Goal: Task Accomplishment & Management: Use online tool/utility

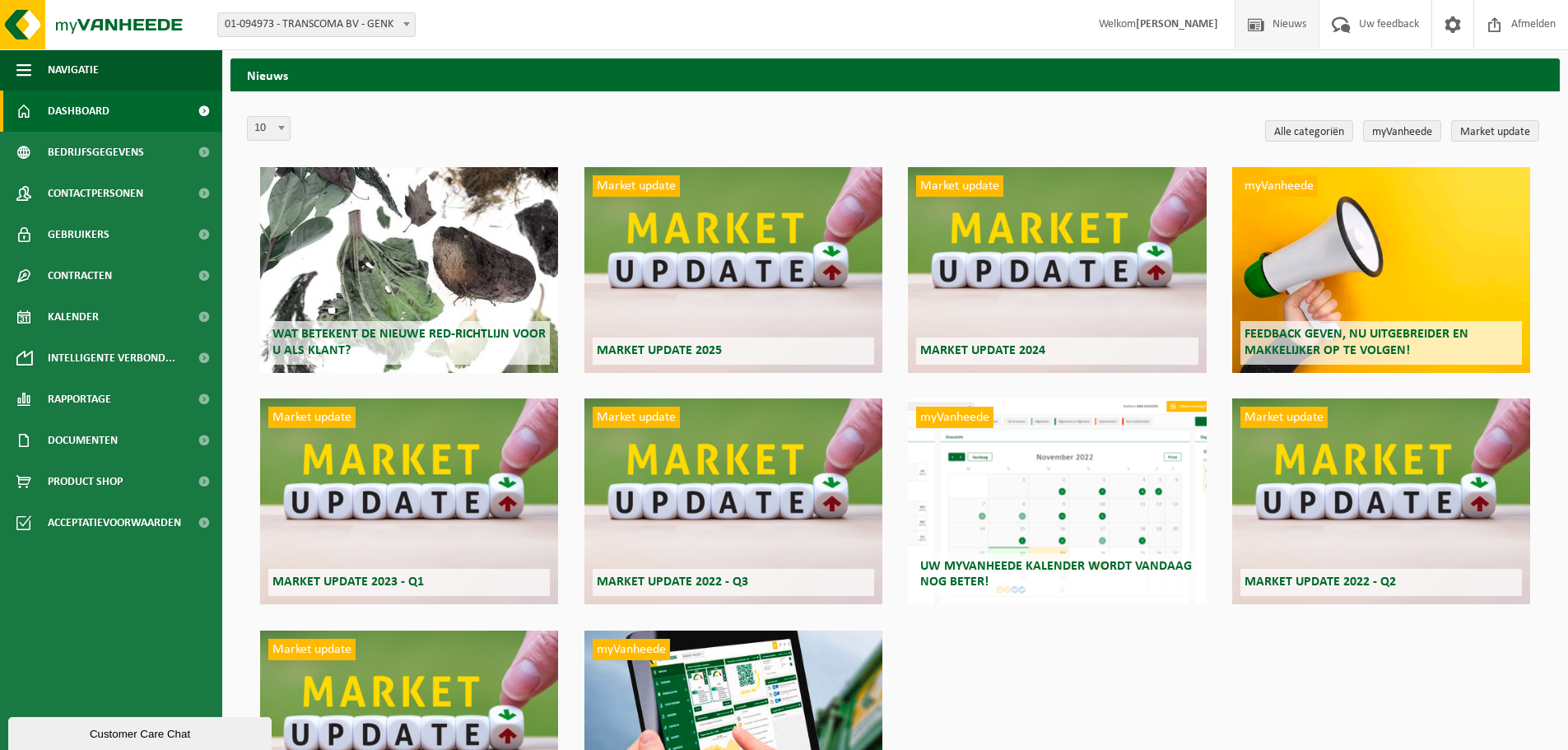
click at [120, 128] on link "Dashboard" at bounding box center [111, 111] width 222 height 41
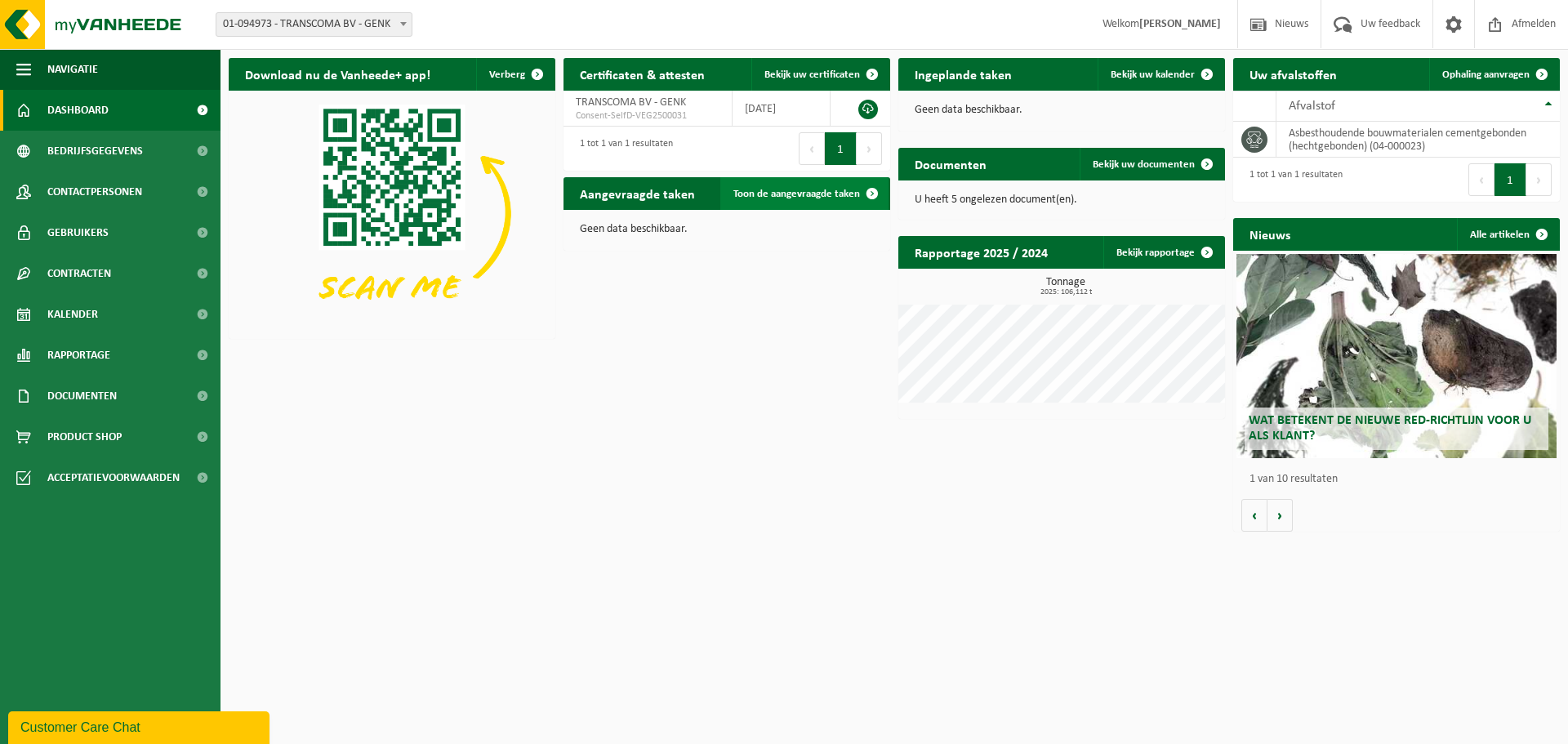
click at [793, 196] on span "Toon de aangevraagde taken" at bounding box center [797, 194] width 127 height 11
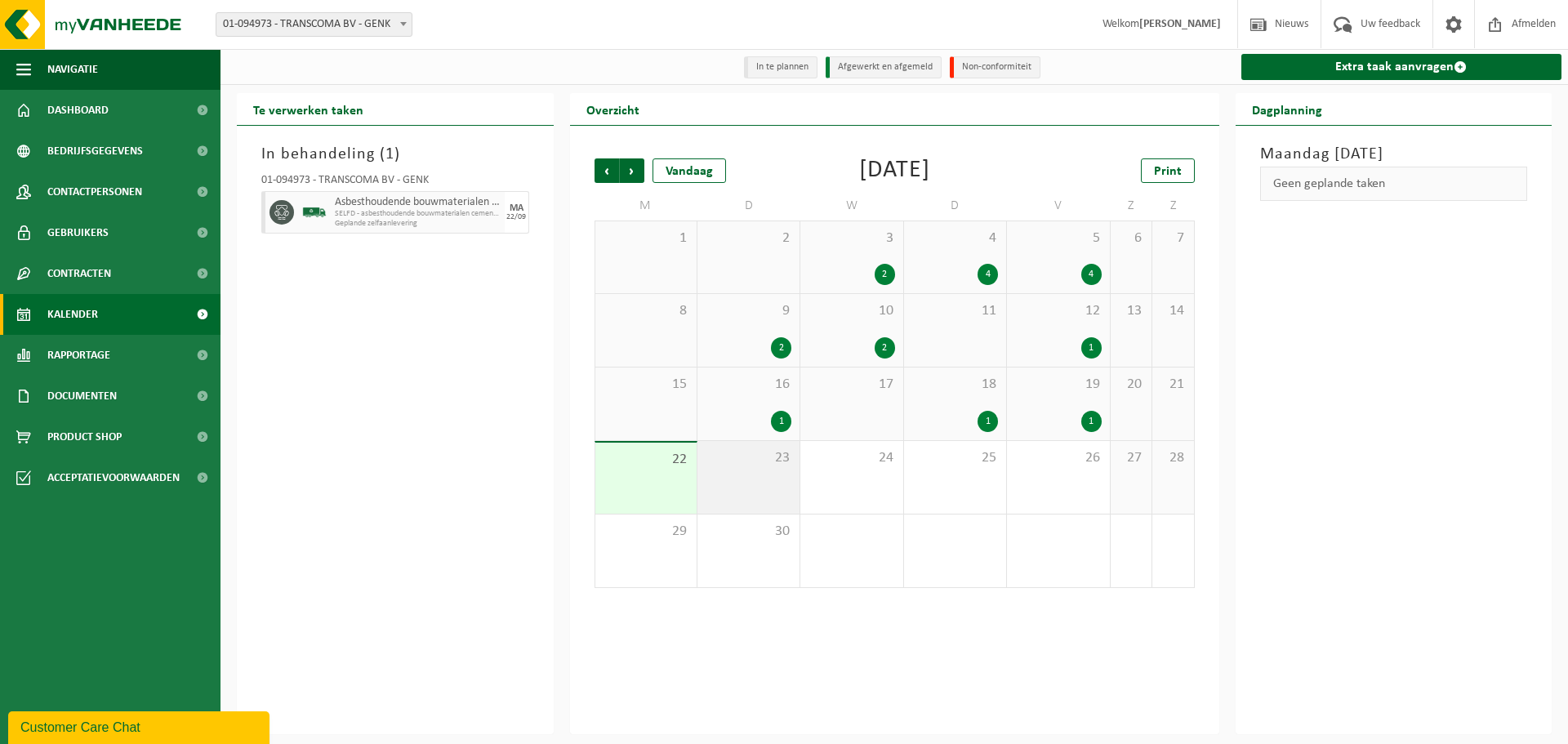
click at [754, 481] on div "23" at bounding box center [748, 477] width 102 height 73
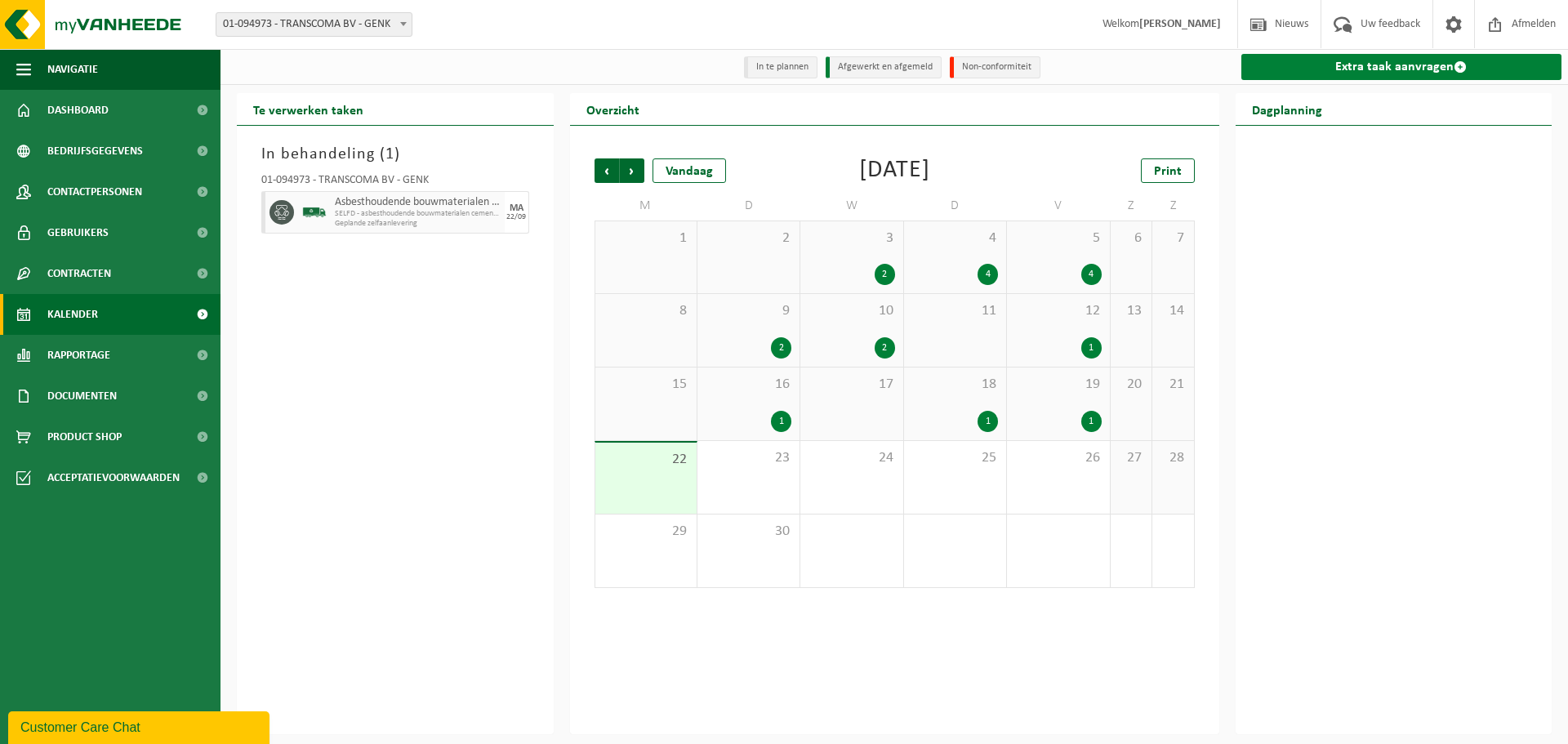
click at [1441, 72] on link "Extra taak aanvragen" at bounding box center [1402, 67] width 321 height 26
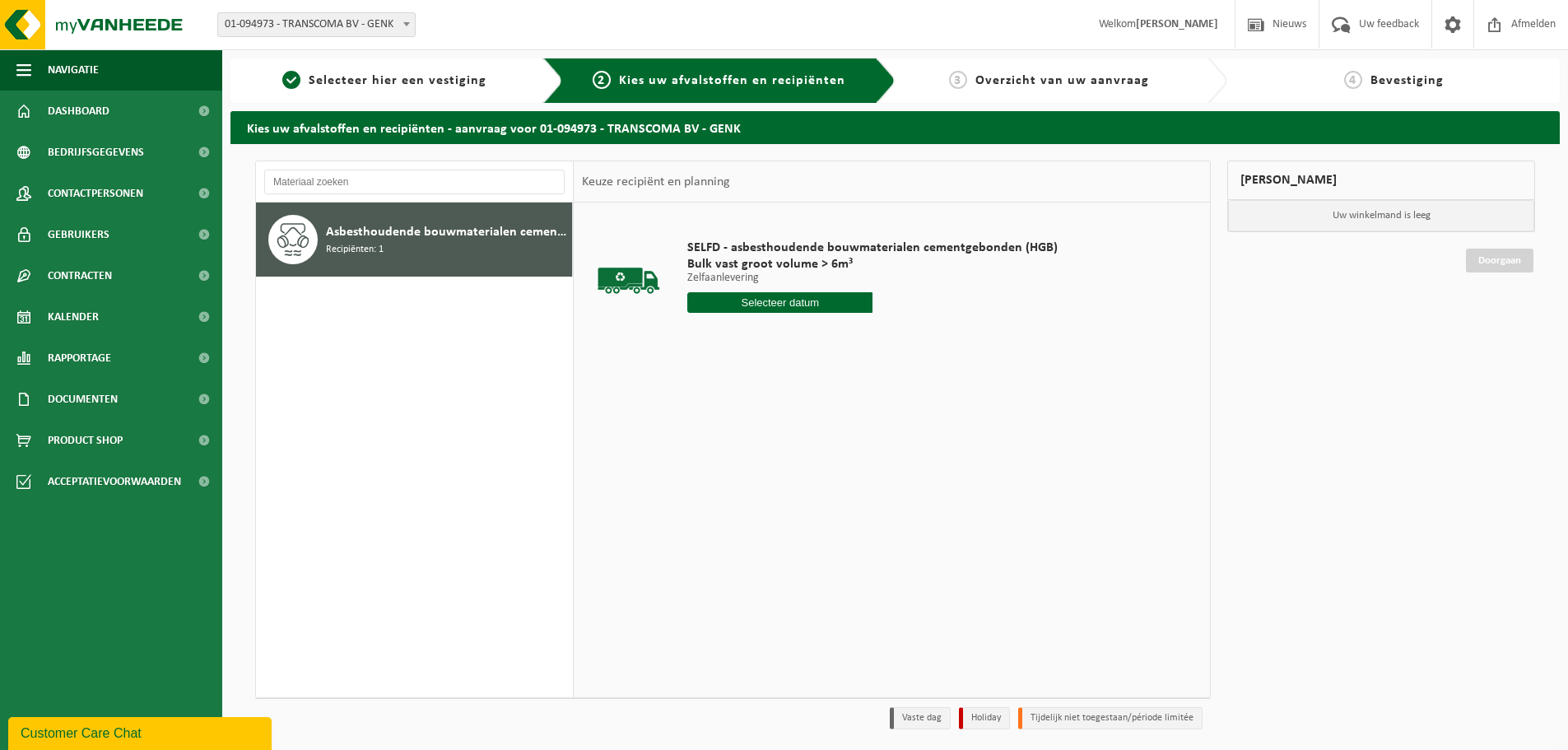
click at [749, 306] on input "text" at bounding box center [780, 302] width 185 height 20
click at [734, 475] on div "23" at bounding box center [731, 475] width 29 height 26
type input "Van 2025-09-23"
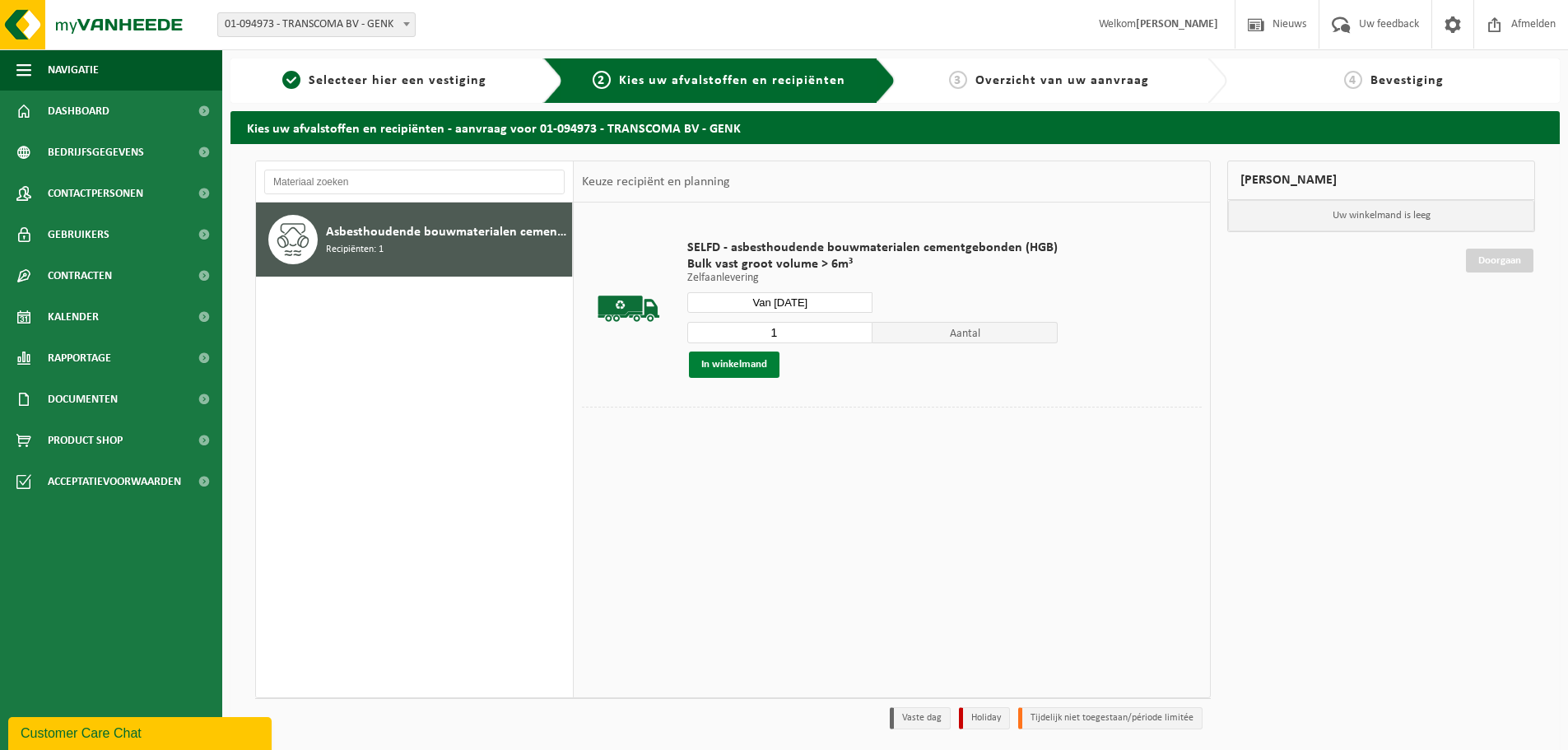
click at [755, 371] on button "In winkelmand" at bounding box center [734, 364] width 91 height 26
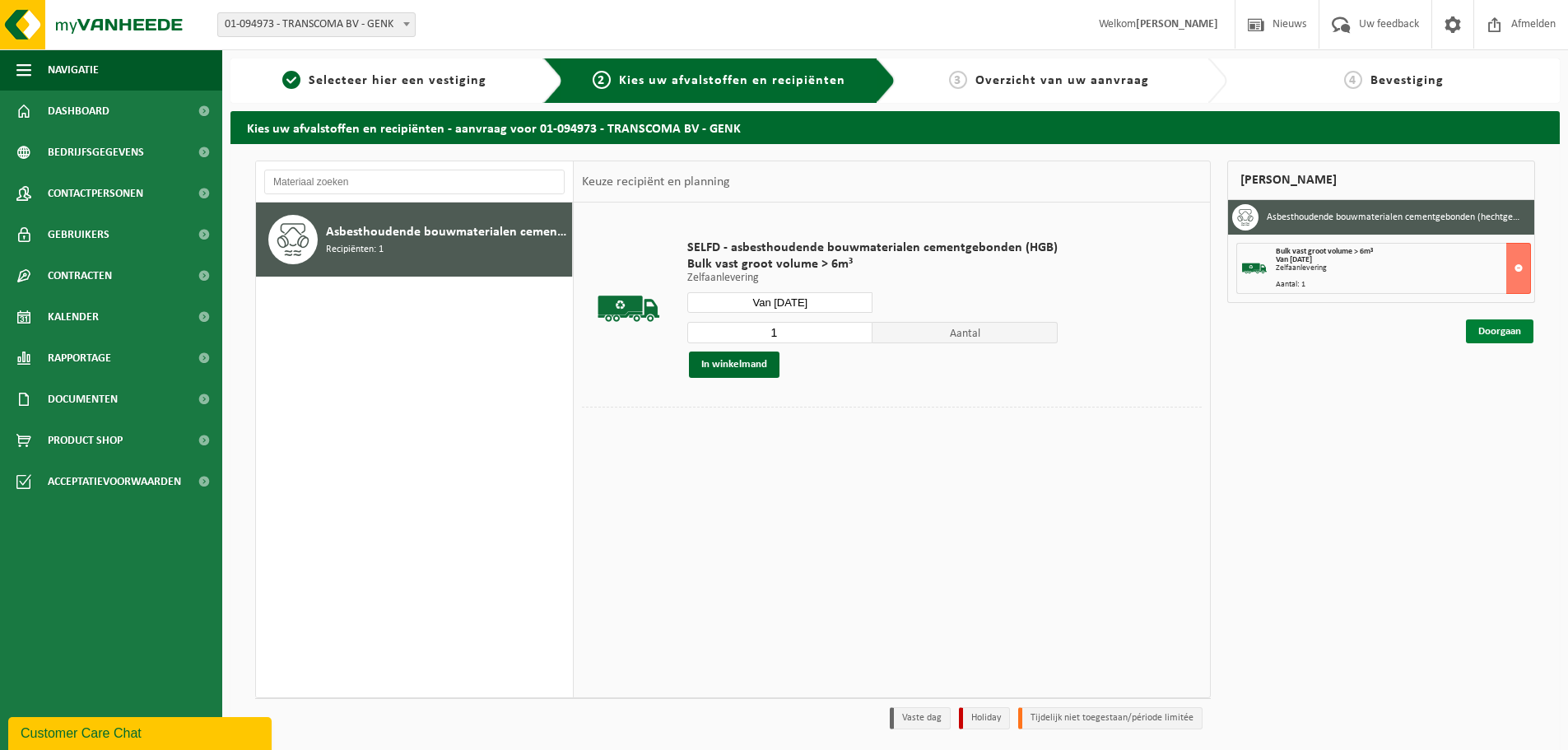
click at [1509, 336] on link "Doorgaan" at bounding box center [1499, 332] width 67 height 24
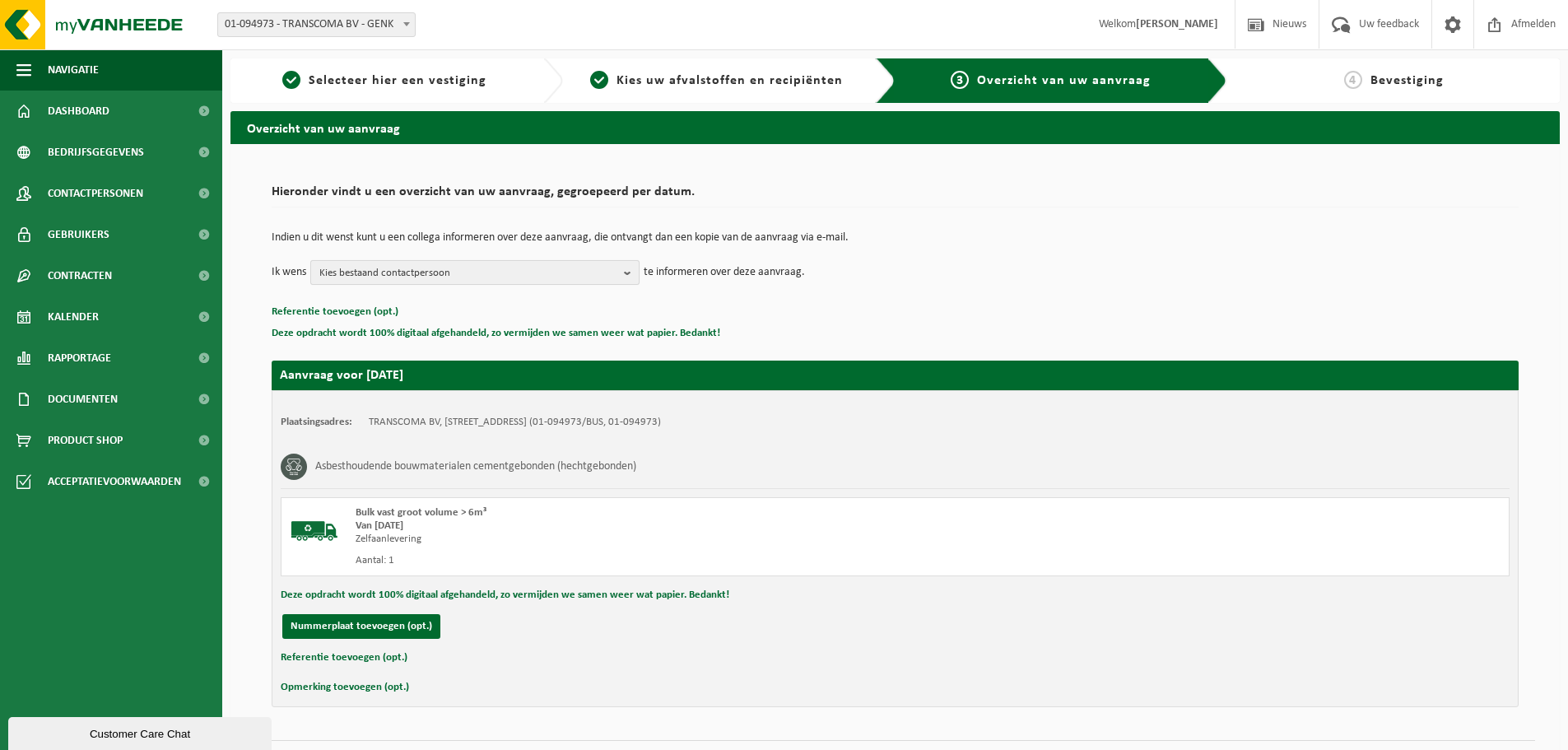
click at [548, 273] on span "Kies bestaand contactpersoon" at bounding box center [469, 273] width 298 height 24
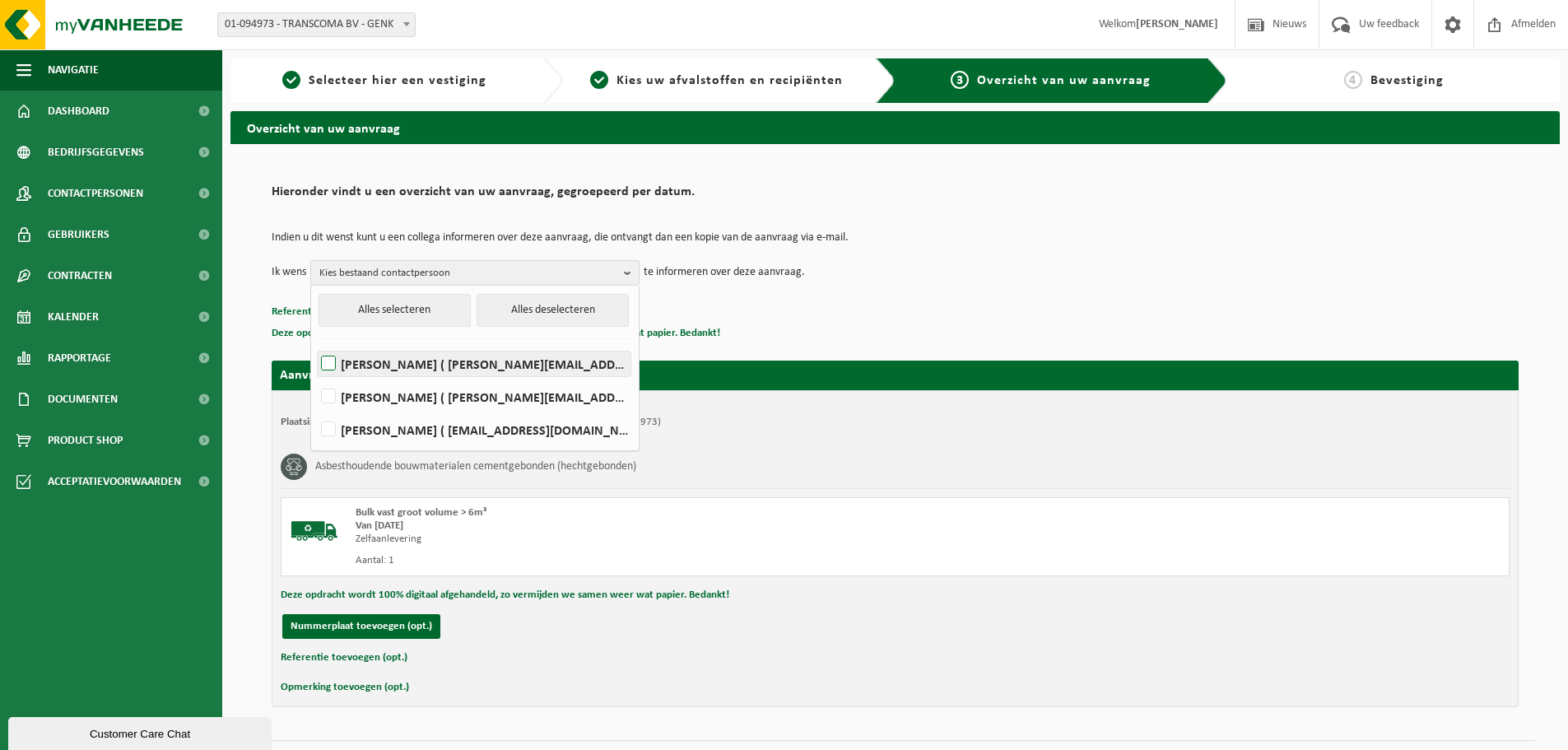
click at [516, 364] on label "ERIK DRIES ( erik@transcoma.be )" at bounding box center [474, 364] width 313 height 24
click at [315, 343] on input "ERIK DRIES ( erik@transcoma.be )" at bounding box center [315, 343] width 1 height 1
checkbox input "true"
click at [815, 326] on p "Deze opdracht wordt 100% digitaal afgehandeld, zo vermijden we samen weer wat p…" at bounding box center [895, 332] width 1247 height 21
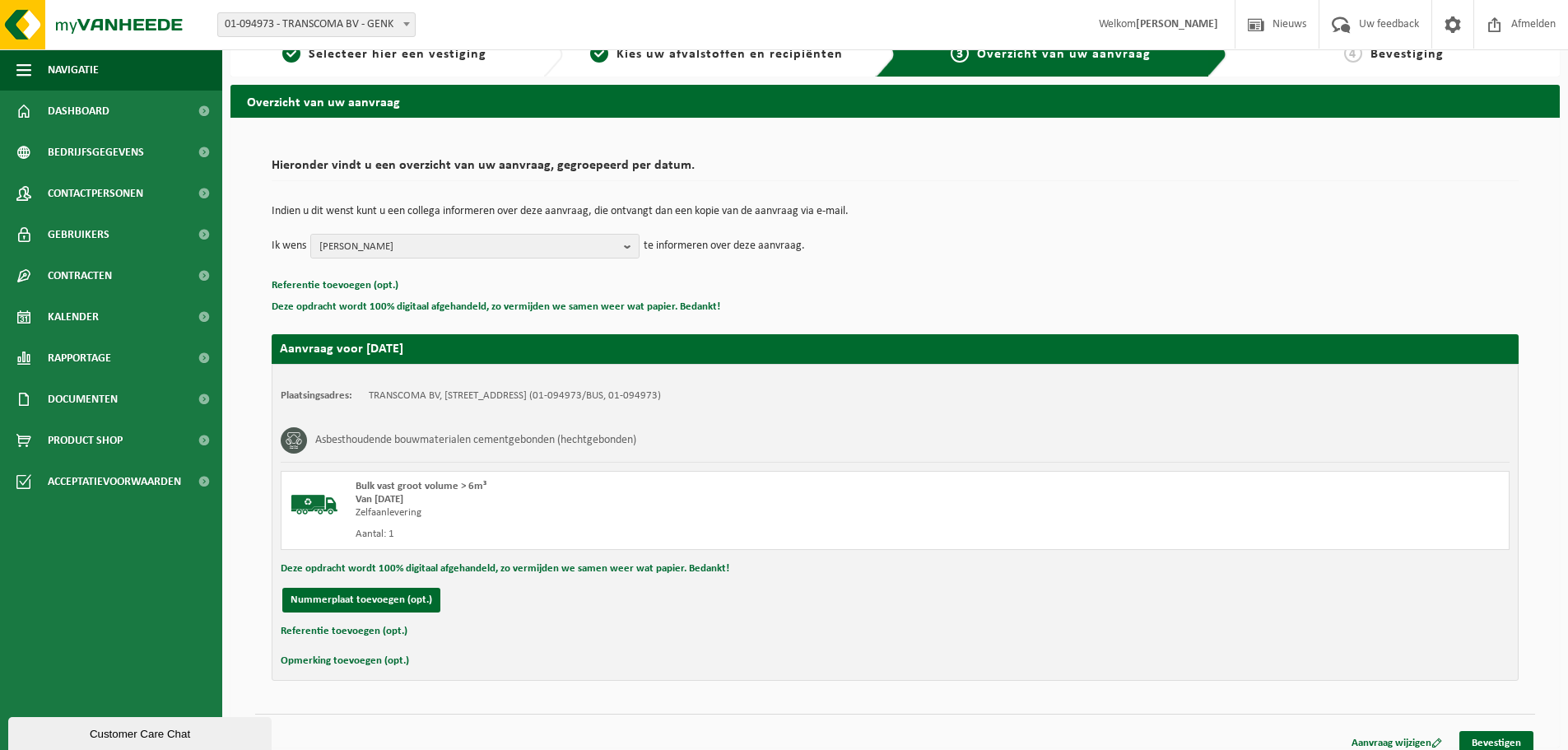
scroll to position [40, 0]
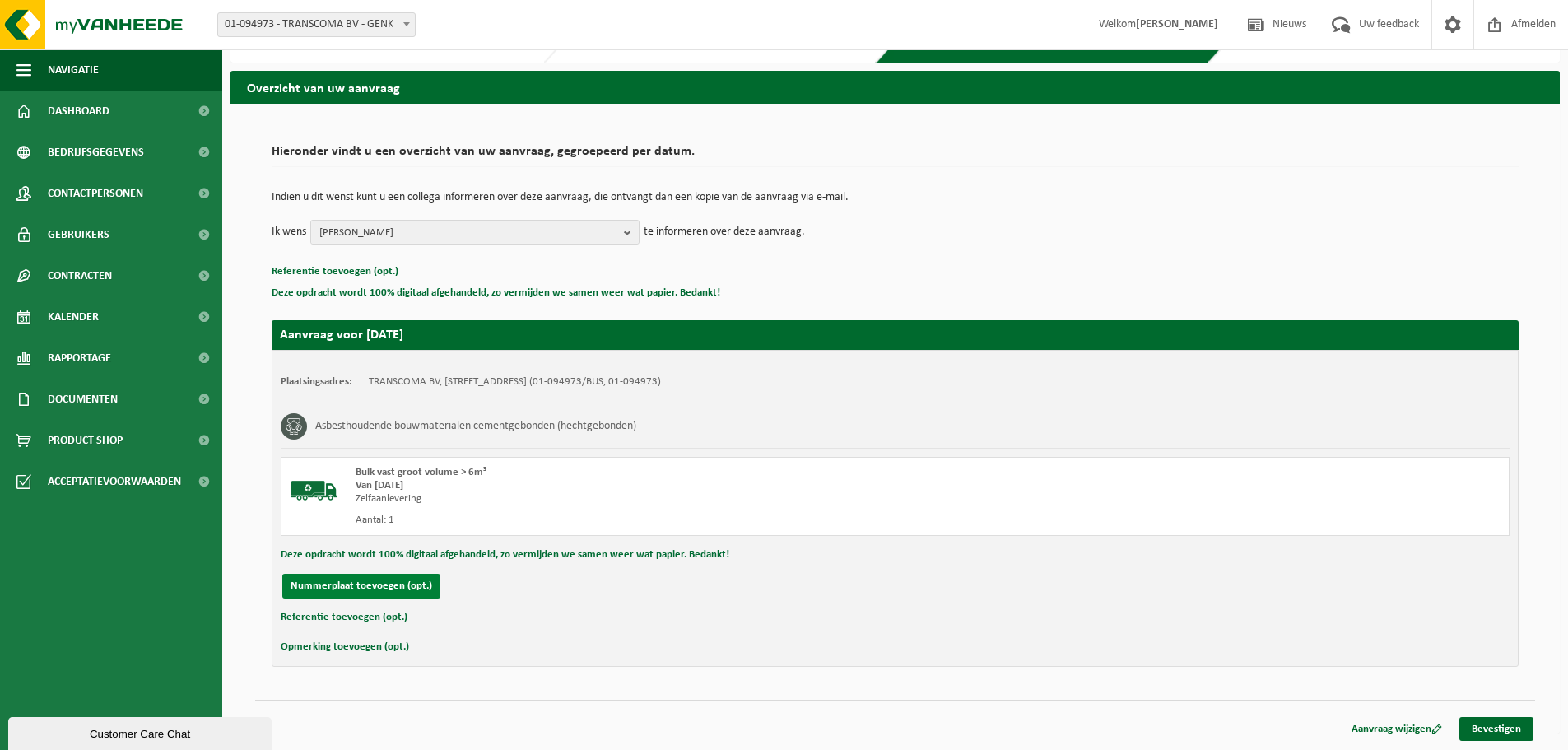
click at [412, 589] on button "Nummerplaat toevoegen (opt.)" at bounding box center [362, 586] width 158 height 24
click at [412, 589] on input "text" at bounding box center [540, 586] width 370 height 24
type input "2-BXN-080"
click at [1512, 727] on link "Bevestigen" at bounding box center [1496, 729] width 74 height 24
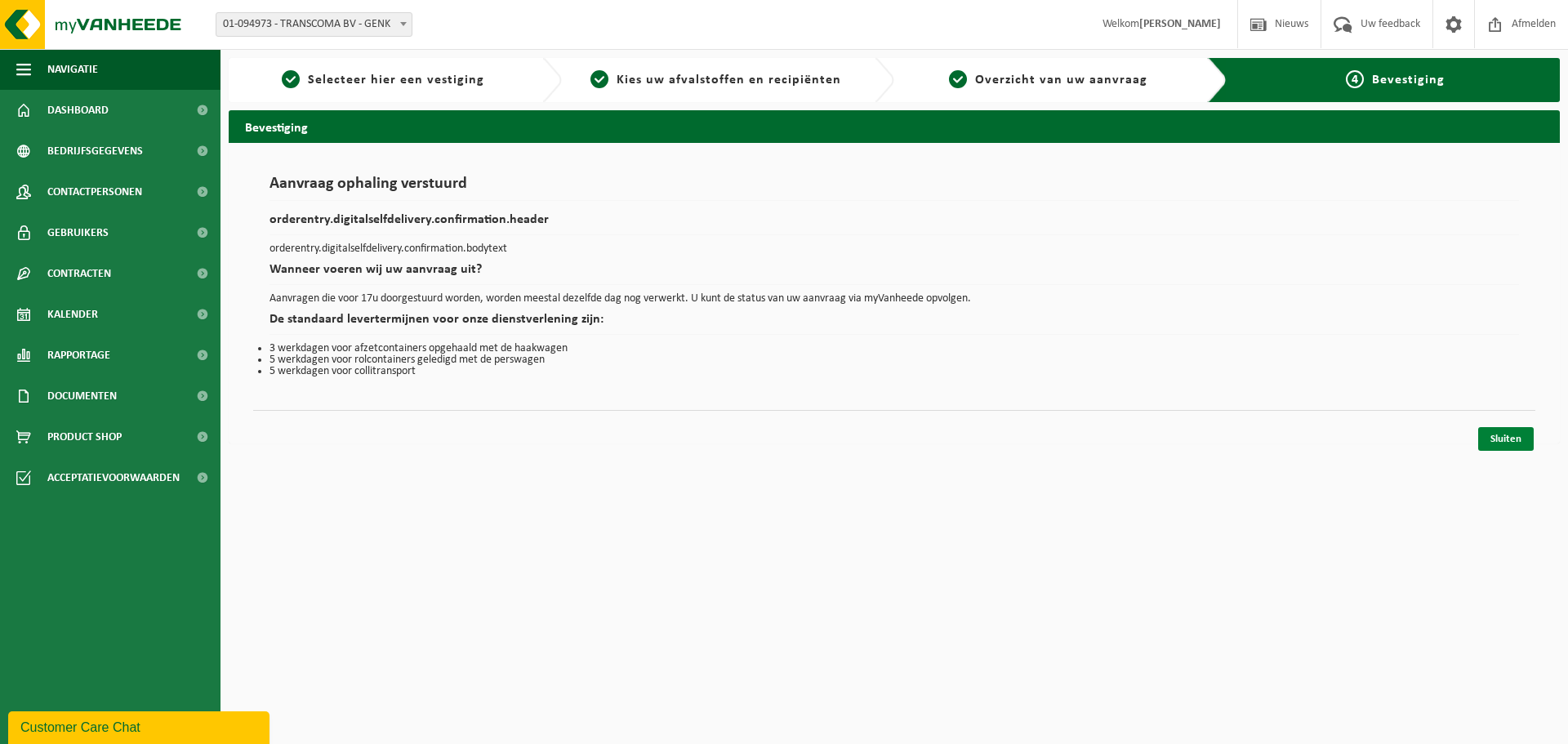
click at [1505, 434] on link "Sluiten" at bounding box center [1506, 439] width 56 height 23
